Goal: Information Seeking & Learning: Learn about a topic

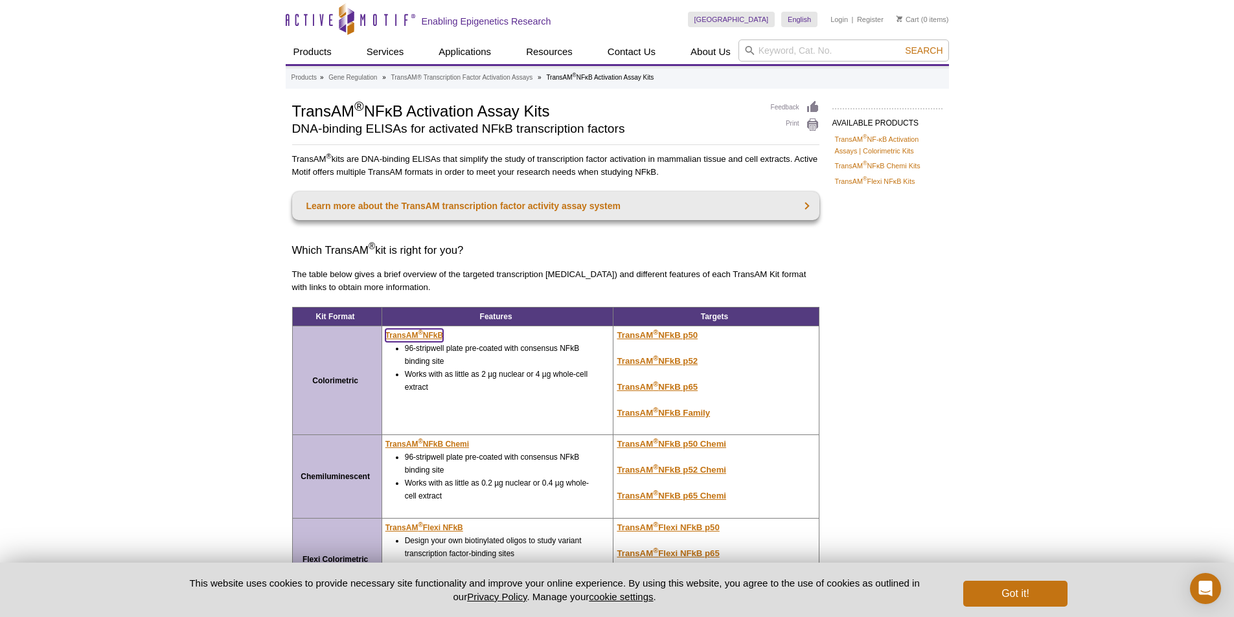
click at [420, 335] on sup "®" at bounding box center [420, 332] width 5 height 7
click at [1014, 588] on button "Got it!" at bounding box center [1015, 594] width 104 height 26
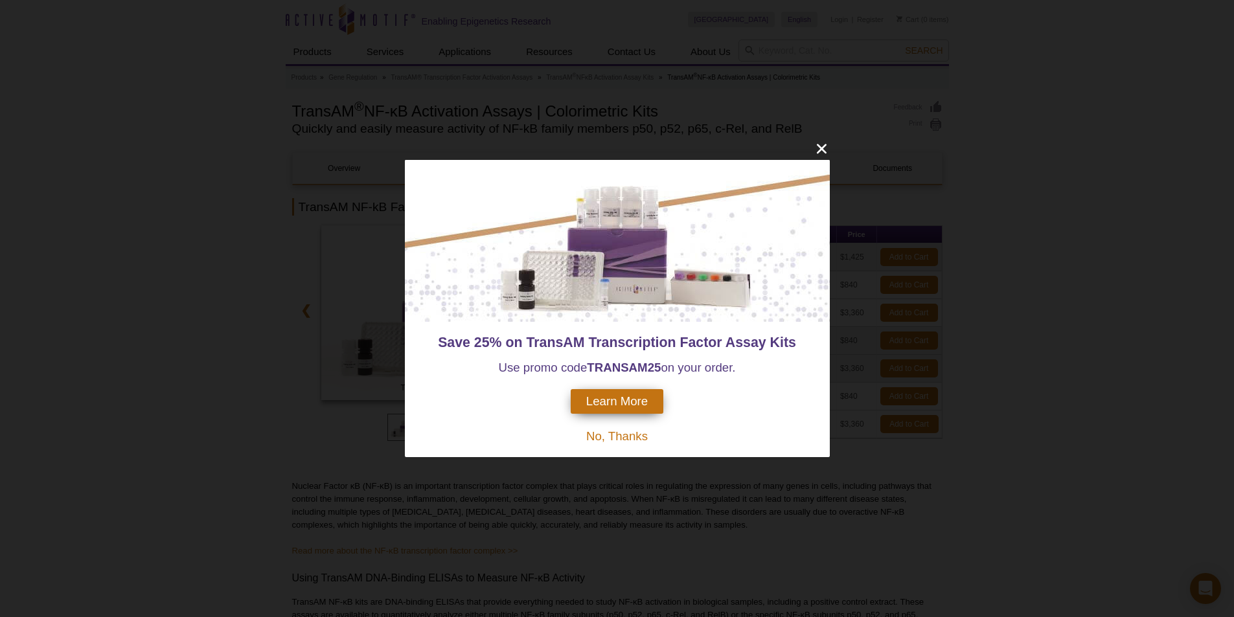
scroll to position [130, 0]
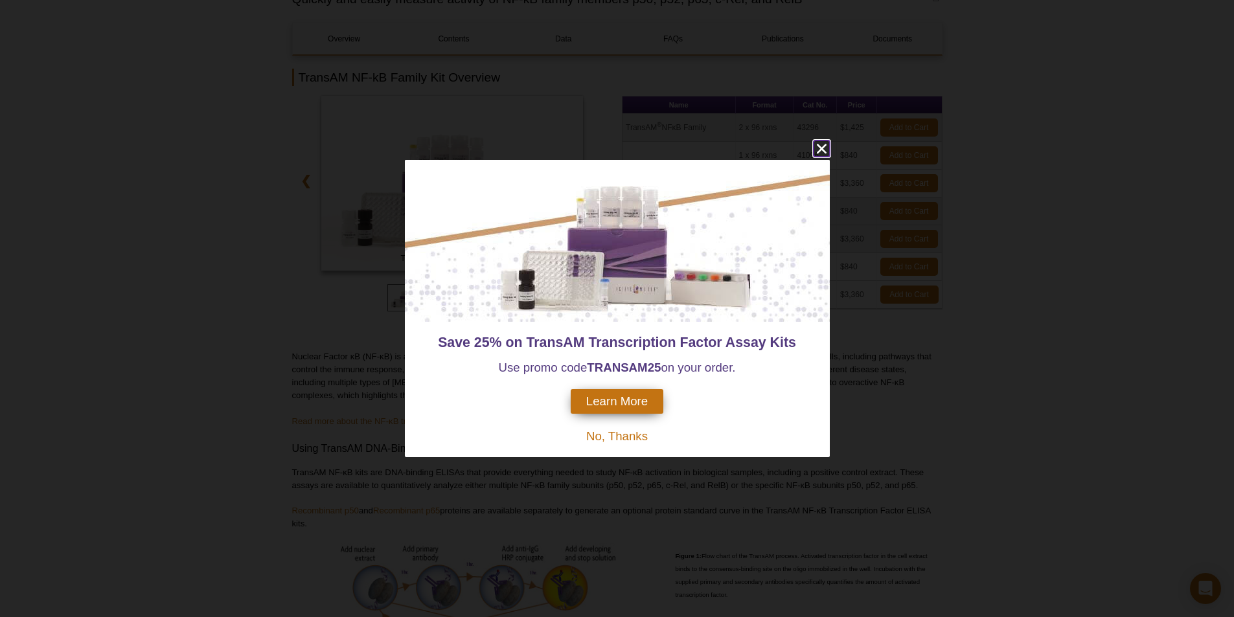
click at [820, 148] on icon "close" at bounding box center [821, 149] width 10 height 10
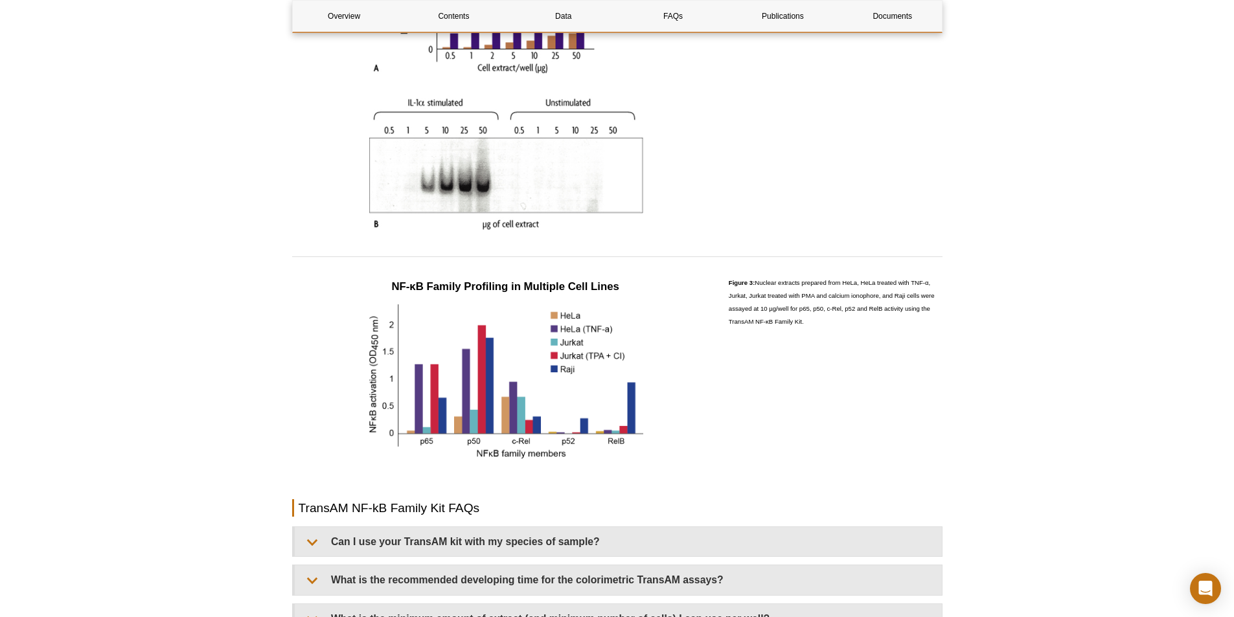
scroll to position [1555, 0]
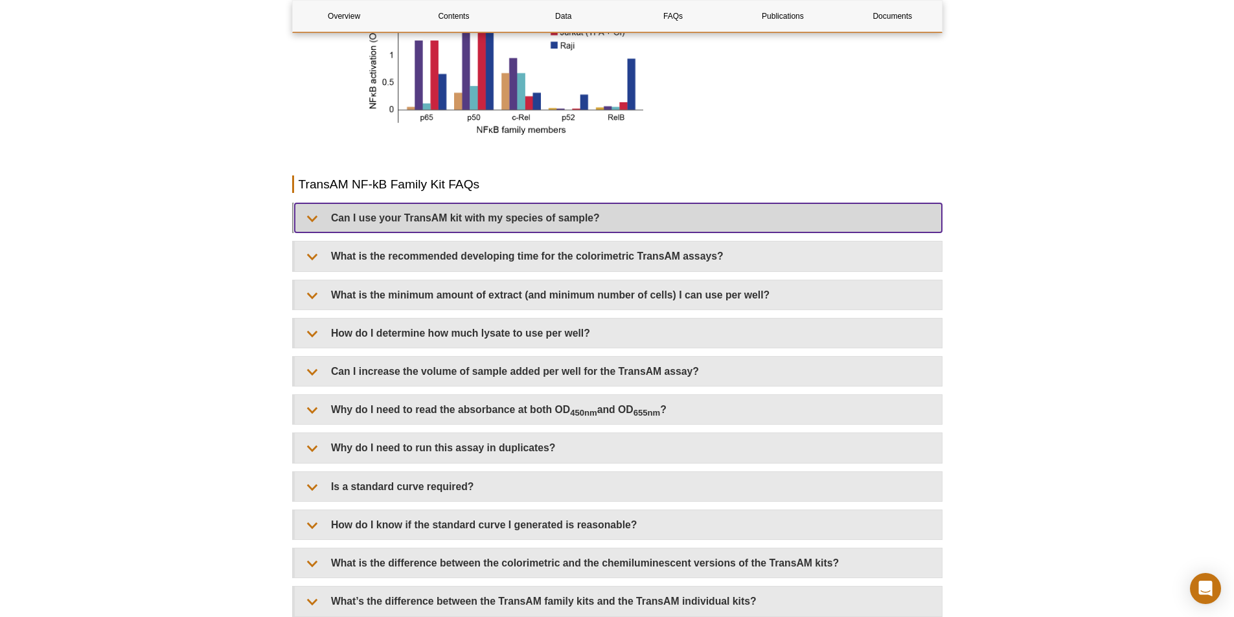
click at [312, 218] on summary "Can I use your TransAM kit with my species of sample?" at bounding box center [618, 217] width 647 height 29
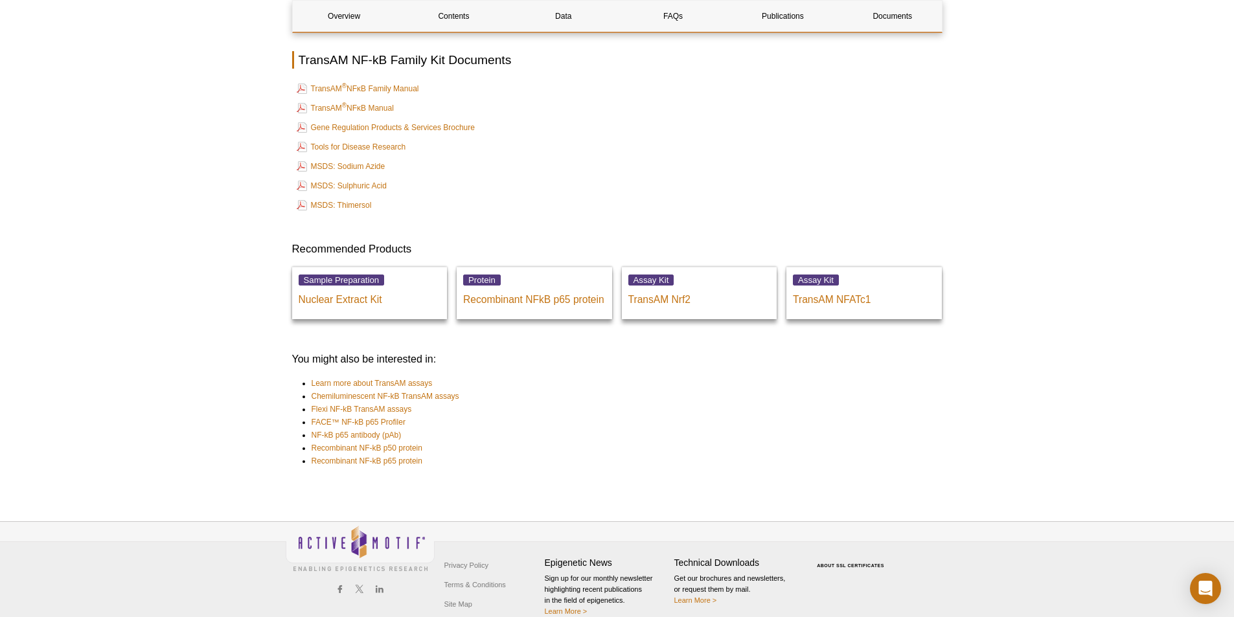
scroll to position [2850, 0]
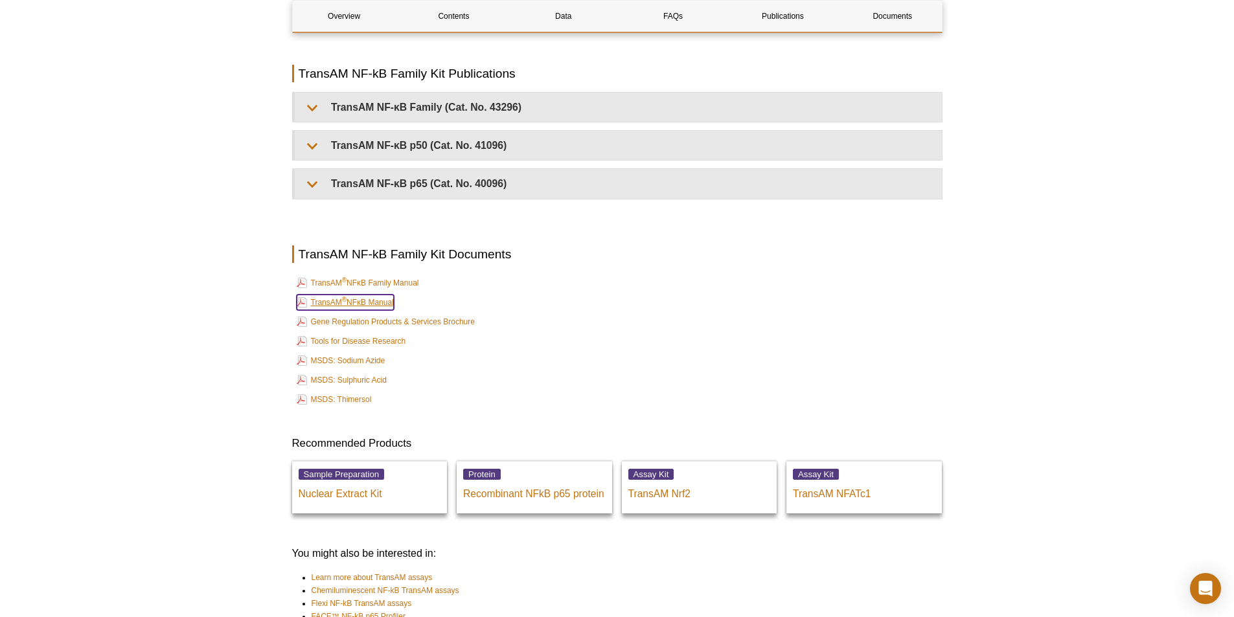
click at [374, 301] on link "TransAM ® NFκB Manual" at bounding box center [345, 303] width 97 height 16
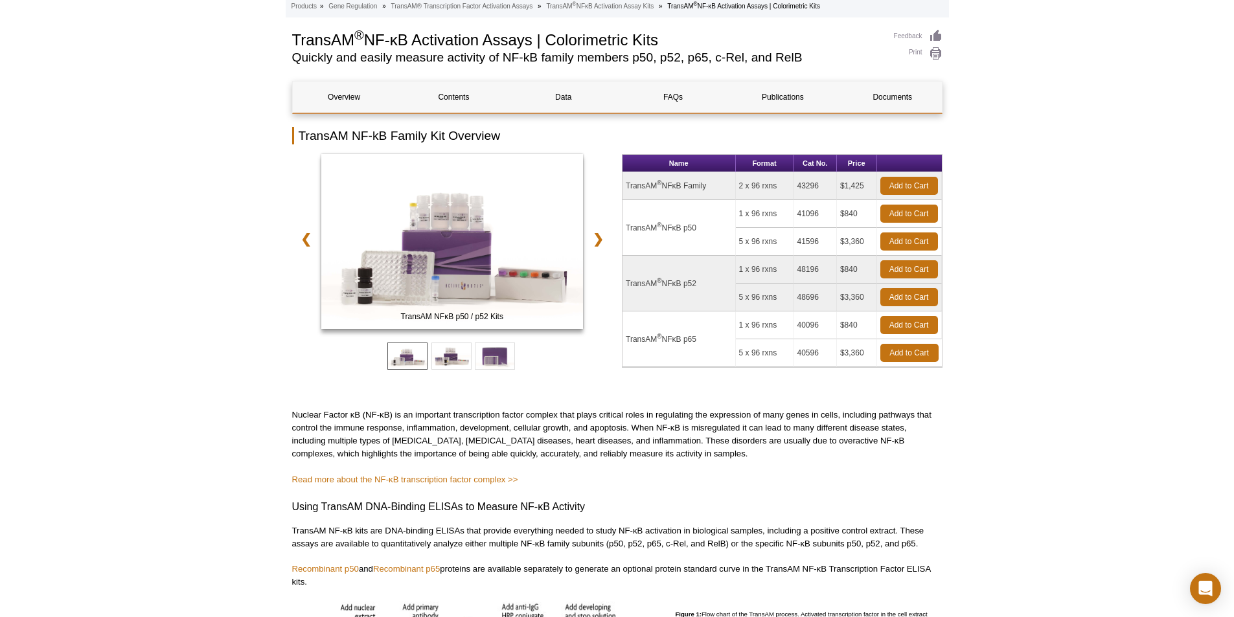
scroll to position [0, 0]
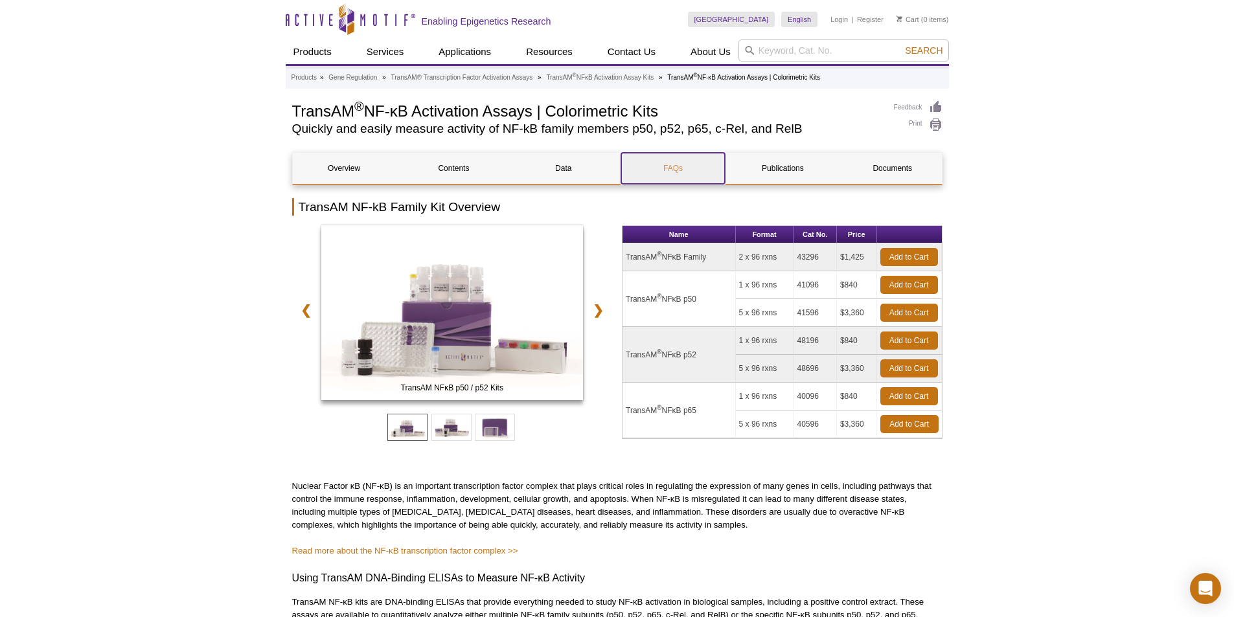
click at [681, 170] on link "FAQs" at bounding box center [672, 168] width 103 height 31
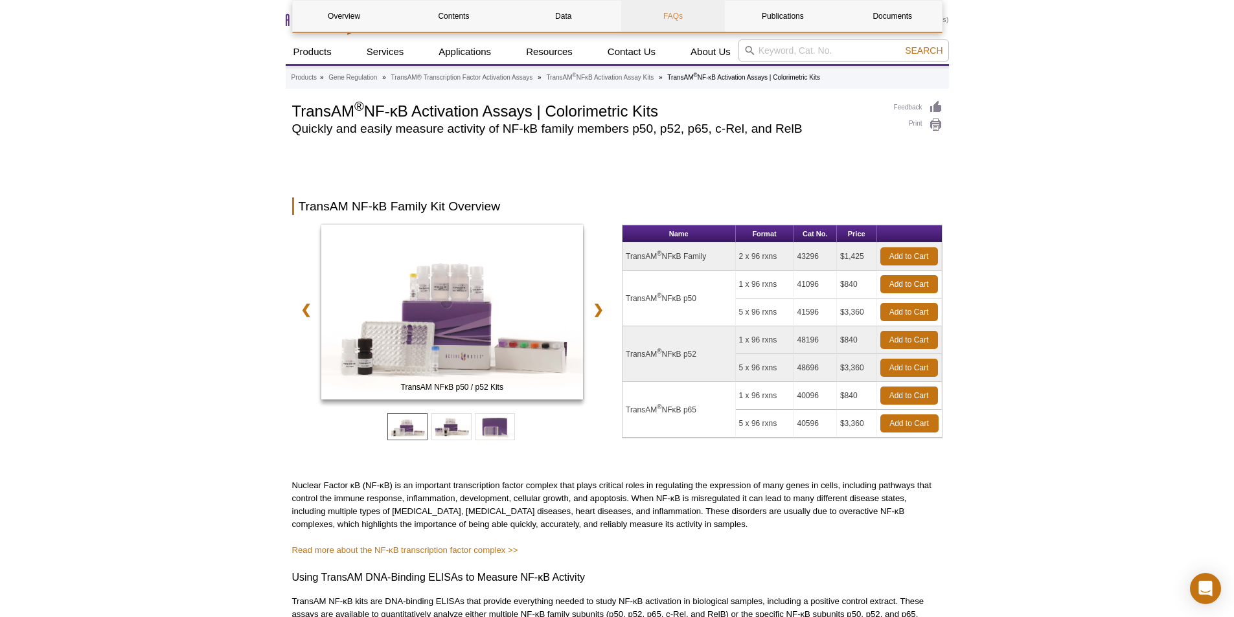
scroll to position [1690, 0]
